Goal: Answer question/provide support

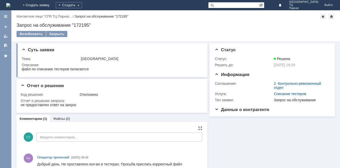
scroll to position [10, 0]
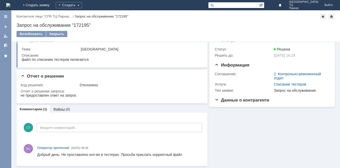
click at [64, 107] on div "Файлы (2)" at bounding box center [61, 109] width 23 height 7
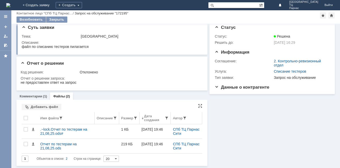
scroll to position [5, 0]
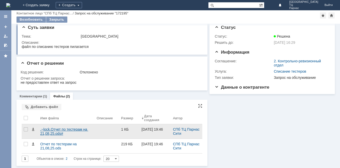
click at [56, 128] on div ".~lock.Отчет по тестерам на 21,08,25.ods#" at bounding box center [66, 132] width 52 height 8
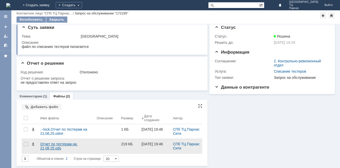
click at [65, 147] on div "Отчет по тестерам на 21,08,25.ods" at bounding box center [66, 146] width 52 height 8
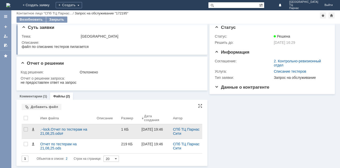
scroll to position [0, 0]
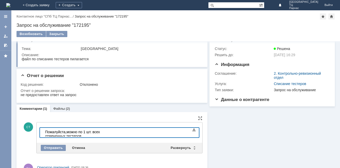
click at [44, 132] on body "​Пожалуйста,можно по 1 шт. всех отмеченных тестеров" at bounding box center [81, 134] width 77 height 12
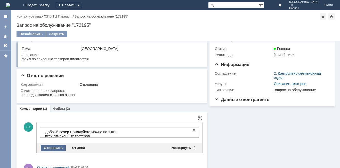
click at [47, 146] on div "Отправить" at bounding box center [53, 148] width 25 height 6
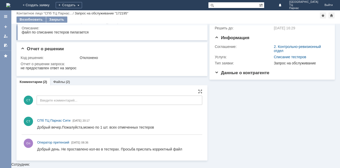
scroll to position [14, 0]
